Goal: Transaction & Acquisition: Purchase product/service

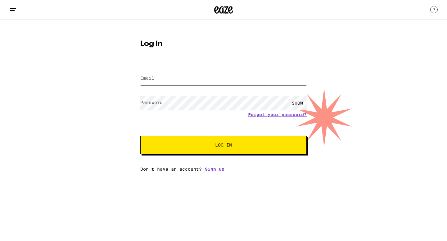
type input "[EMAIL_ADDRESS][DOMAIN_NAME]"
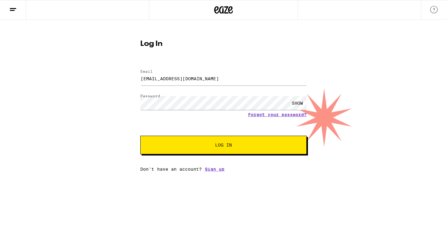
click at [222, 149] on button "Log In" at bounding box center [223, 145] width 166 height 19
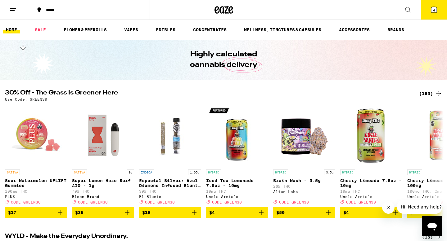
click at [437, 9] on icon at bounding box center [433, 9] width 7 height 7
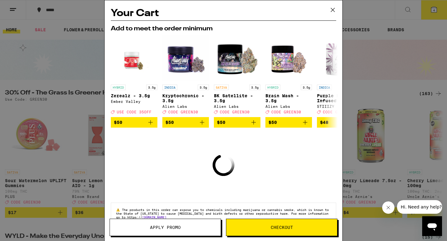
click at [336, 7] on icon at bounding box center [332, 9] width 9 height 9
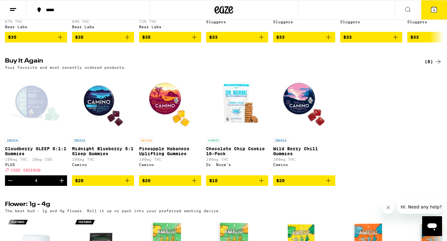
scroll to position [596, 0]
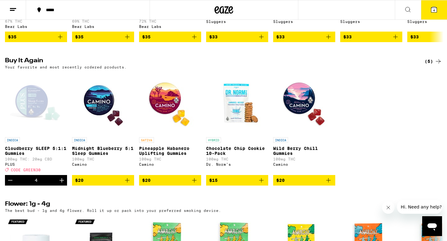
click at [434, 11] on span "4" at bounding box center [434, 10] width 2 height 4
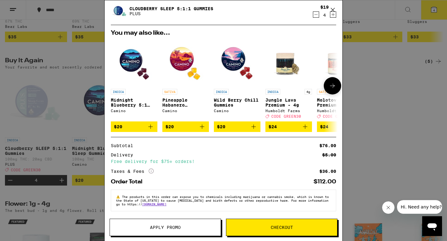
scroll to position [22, 0]
click at [153, 241] on div "Apply Promo Checkout" at bounding box center [224, 230] width 238 height 22
click at [154, 235] on button "Apply Promo" at bounding box center [165, 227] width 111 height 17
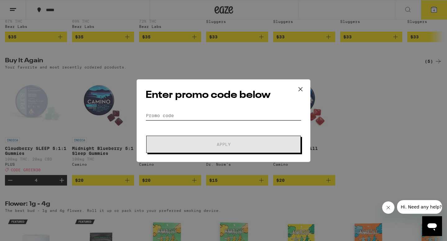
click at [260, 117] on input "Promo Code" at bounding box center [224, 115] width 156 height 9
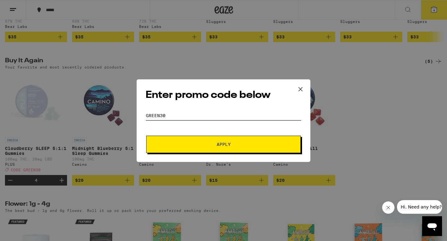
type input "GREEN30"
click at [267, 141] on button "Apply" at bounding box center [223, 144] width 155 height 17
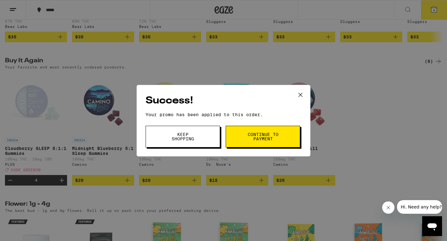
click at [267, 141] on span "Continue to payment" at bounding box center [263, 136] width 32 height 9
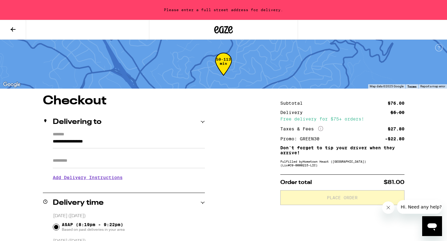
click at [101, 138] on input "**********" at bounding box center [129, 143] width 152 height 11
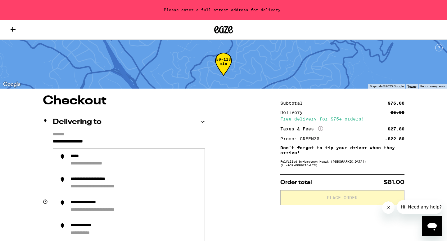
click at [107, 129] on div "Delivering to" at bounding box center [124, 122] width 162 height 20
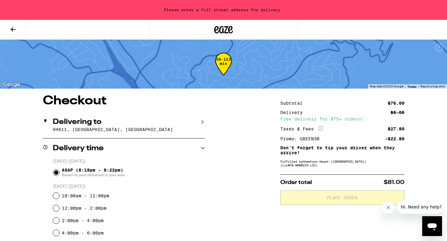
click at [105, 132] on p "94611, Piedmont, CA" at bounding box center [129, 129] width 152 height 5
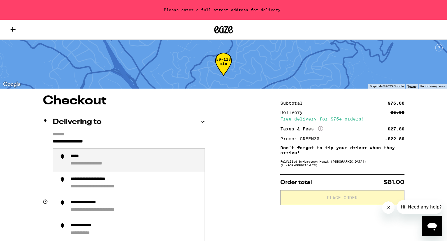
drag, startPoint x: 116, startPoint y: 140, endPoint x: 0, endPoint y: 140, distance: 116.4
click at [90, 159] on div "**********" at bounding box center [96, 157] width 53 height 6
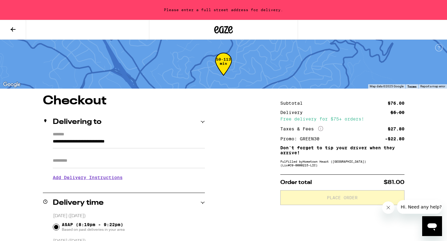
type input "**********"
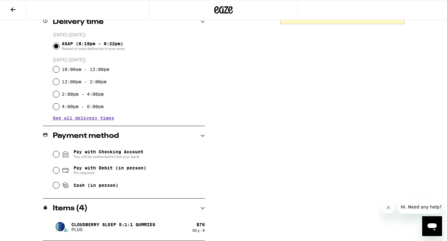
scroll to position [160, 0]
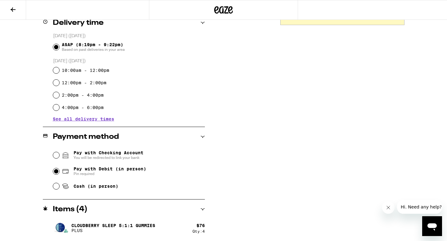
click at [54, 172] on input "Pay with Debit (in person) Pin required" at bounding box center [56, 171] width 6 height 6
radio input "true"
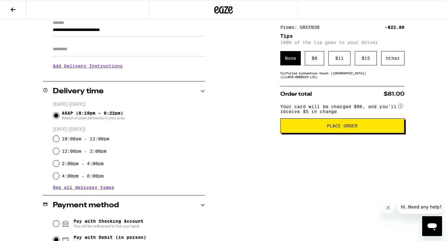
scroll to position [59, 0]
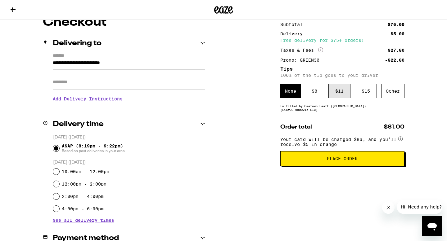
click at [337, 91] on div "$ 11" at bounding box center [339, 91] width 22 height 14
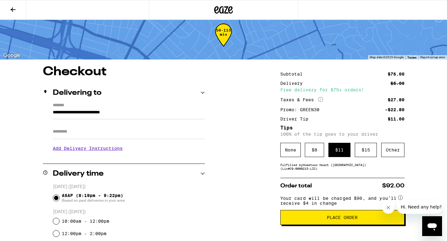
scroll to position [12, 0]
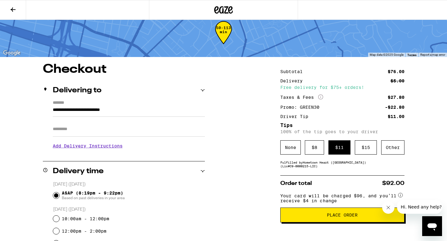
click at [342, 218] on span "Place Order" at bounding box center [342, 215] width 31 height 4
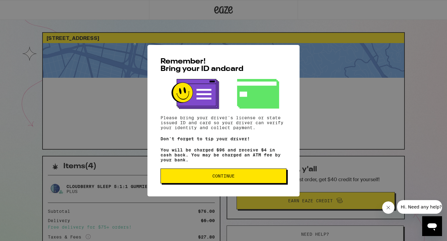
click at [263, 175] on button "Continue" at bounding box center [223, 176] width 126 height 15
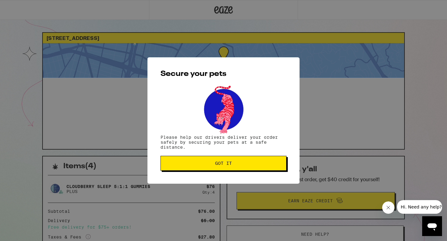
click at [257, 162] on span "Got it" at bounding box center [223, 163] width 115 height 4
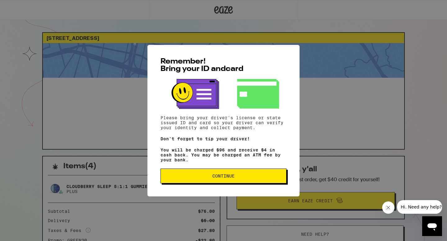
click at [231, 174] on button "Continue" at bounding box center [223, 176] width 126 height 15
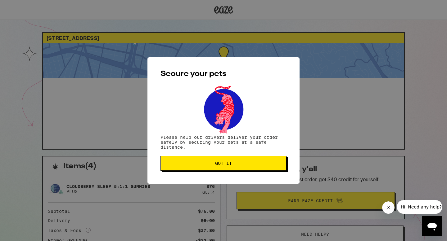
click at [228, 161] on button "Got it" at bounding box center [223, 163] width 126 height 15
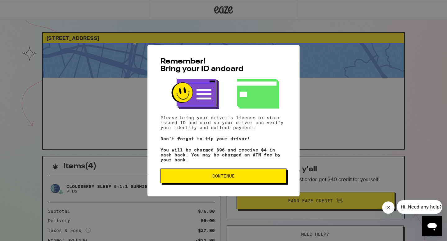
click at [215, 178] on span "Continue" at bounding box center [223, 176] width 22 height 4
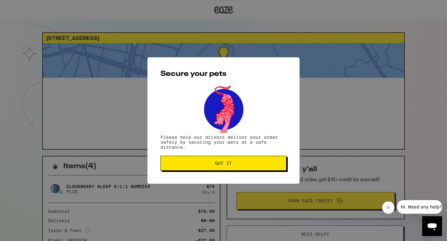
click at [215, 170] on button "Got it" at bounding box center [223, 163] width 126 height 15
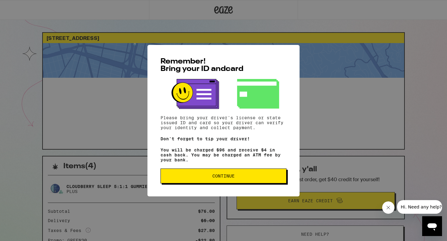
click at [289, 11] on div "Remember! Bring your ID and card Please bring your driver's license or state is…" at bounding box center [223, 120] width 447 height 241
click at [191, 176] on button "Continue" at bounding box center [223, 176] width 126 height 15
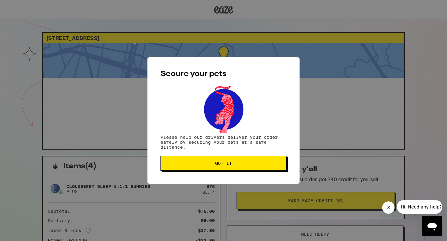
click at [205, 165] on span "Got it" at bounding box center [223, 163] width 115 height 4
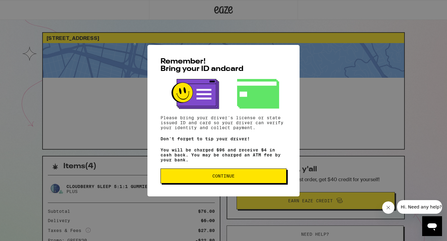
click at [249, 178] on span "Continue" at bounding box center [223, 176] width 115 height 4
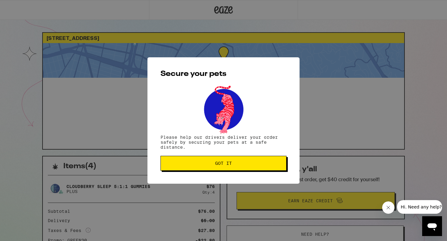
click at [247, 168] on button "Got it" at bounding box center [223, 163] width 126 height 15
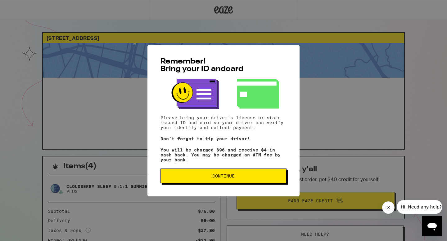
click at [233, 178] on span "Continue" at bounding box center [223, 176] width 22 height 4
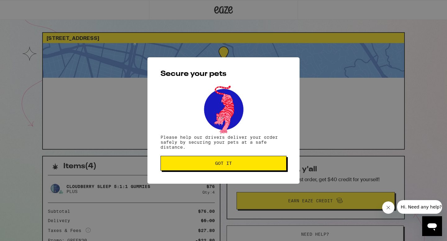
click at [227, 163] on span "Got it" at bounding box center [223, 163] width 17 height 4
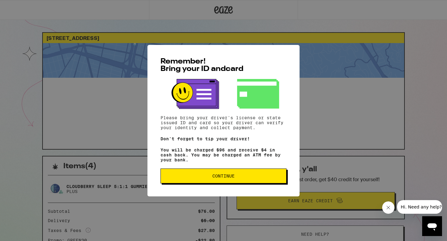
click at [253, 177] on span "Continue" at bounding box center [223, 176] width 115 height 4
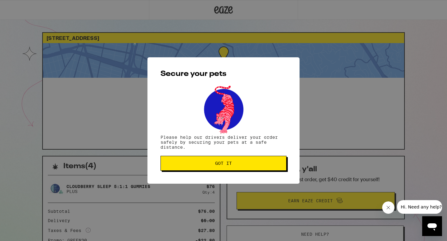
click at [253, 177] on div "Secure your pets Please help our drivers deliver your order safely by securing …" at bounding box center [223, 120] width 152 height 127
click at [250, 167] on button "Got it" at bounding box center [223, 163] width 126 height 15
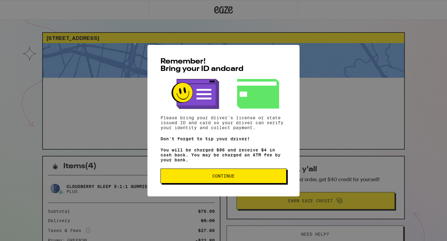
click at [224, 183] on button "Continue" at bounding box center [223, 176] width 126 height 15
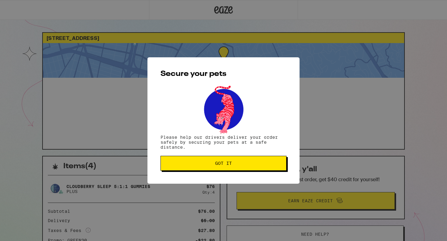
click at [219, 163] on span "Got it" at bounding box center [223, 163] width 17 height 4
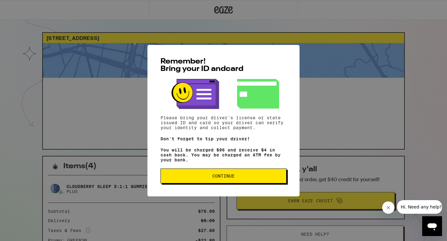
click at [213, 178] on span "Continue" at bounding box center [223, 176] width 22 height 4
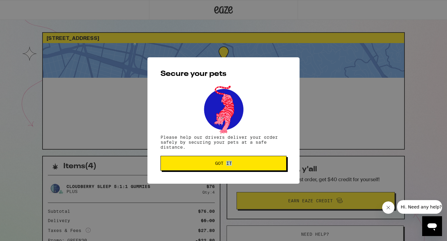
click at [213, 178] on div "Secure your pets Please help our drivers deliver your order safely by securing …" at bounding box center [223, 120] width 152 height 127
click at [215, 166] on span "Got it" at bounding box center [223, 163] width 17 height 4
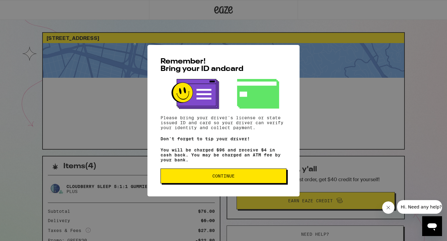
click at [3, 75] on div "Remember! Bring your ID and card Please bring your driver's license or state is…" at bounding box center [223, 120] width 447 height 241
click at [222, 178] on span "Continue" at bounding box center [223, 176] width 22 height 4
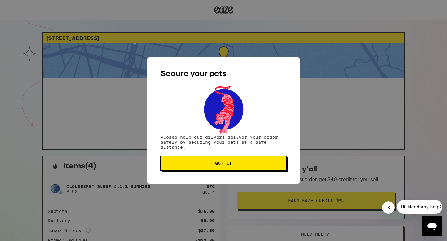
click at [221, 166] on span "Got it" at bounding box center [223, 163] width 17 height 4
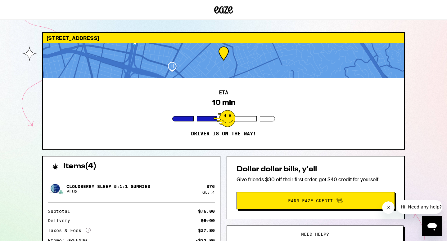
click at [194, 59] on div at bounding box center [223, 60] width 361 height 35
click at [207, 64] on div at bounding box center [223, 60] width 361 height 35
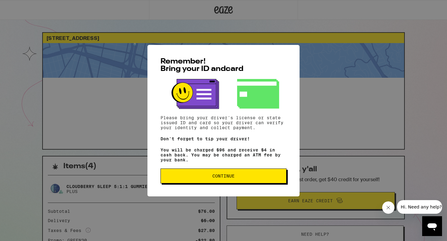
click at [209, 178] on span "Continue" at bounding box center [223, 176] width 115 height 4
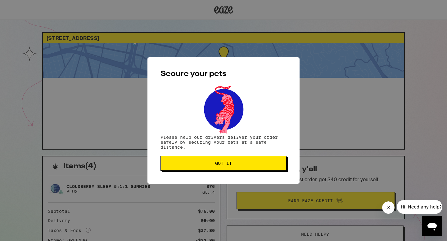
click at [209, 163] on span "Got it" at bounding box center [223, 163] width 115 height 4
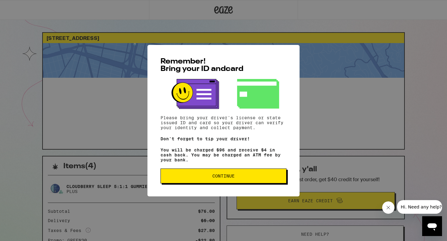
click at [208, 182] on button "Continue" at bounding box center [223, 176] width 126 height 15
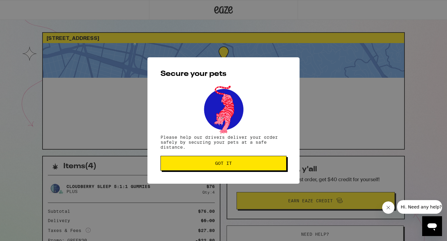
click at [212, 168] on button "Got it" at bounding box center [223, 163] width 126 height 15
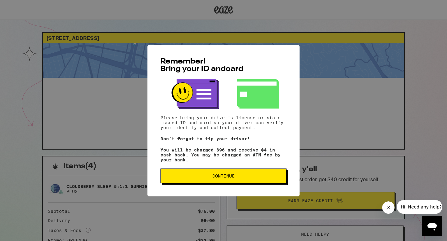
click at [249, 178] on span "Continue" at bounding box center [223, 176] width 115 height 4
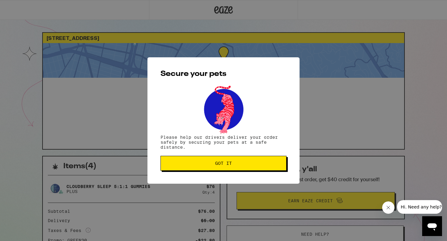
click at [247, 168] on button "Got it" at bounding box center [223, 163] width 126 height 15
